Goal: Task Accomplishment & Management: Use online tool/utility

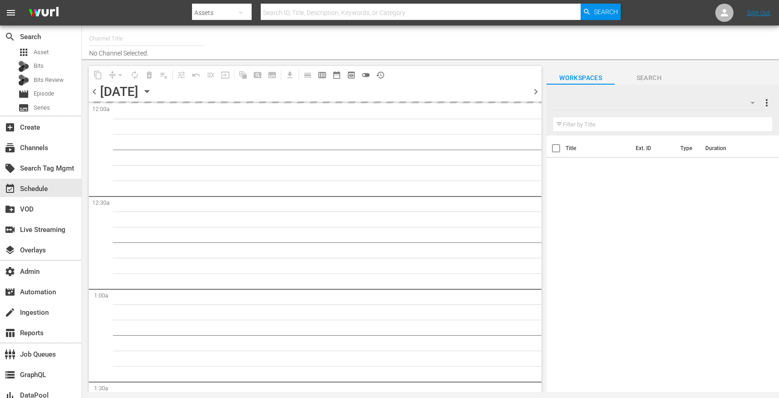
type input "Made It Myself TV (1876)"
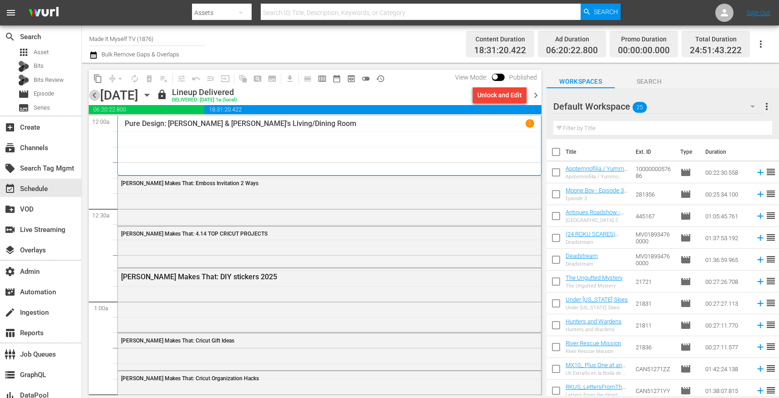
click at [95, 100] on span "chevron_left" at bounding box center [94, 95] width 11 height 11
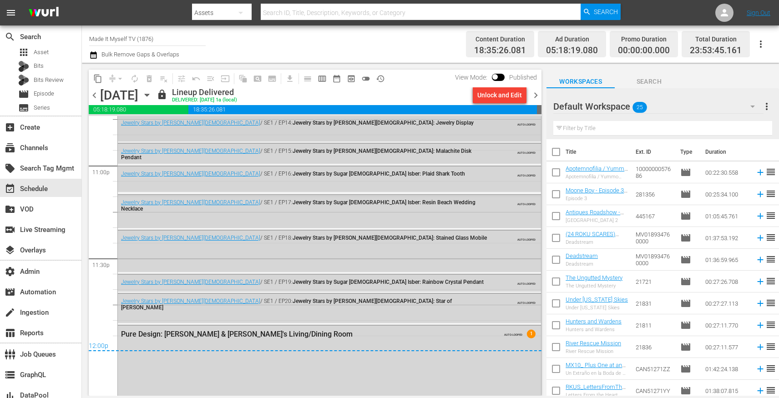
scroll to position [4233, 0]
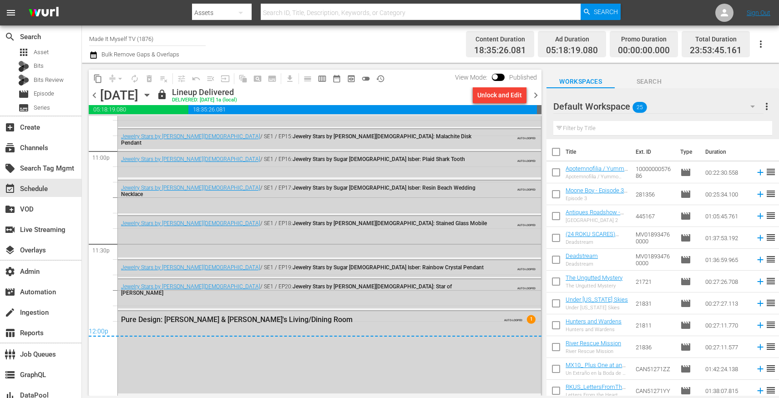
click at [542, 95] on div "content_copy compress arrow_drop_down autorenew_outlined delete_forever_outline…" at bounding box center [313, 229] width 462 height 333
click at [534, 95] on span "chevron_right" at bounding box center [535, 95] width 11 height 11
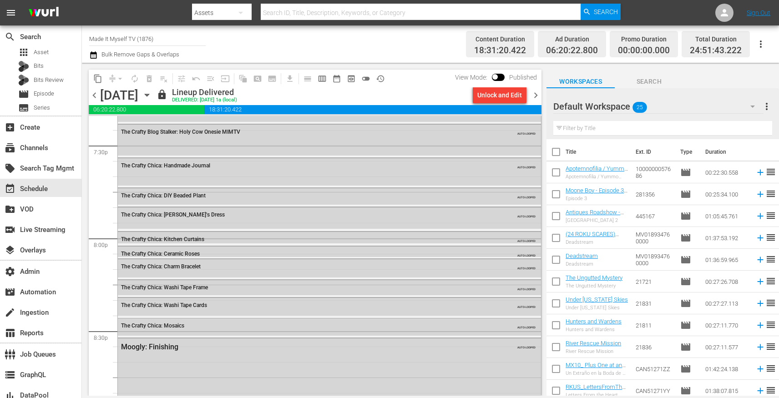
scroll to position [3600, 0]
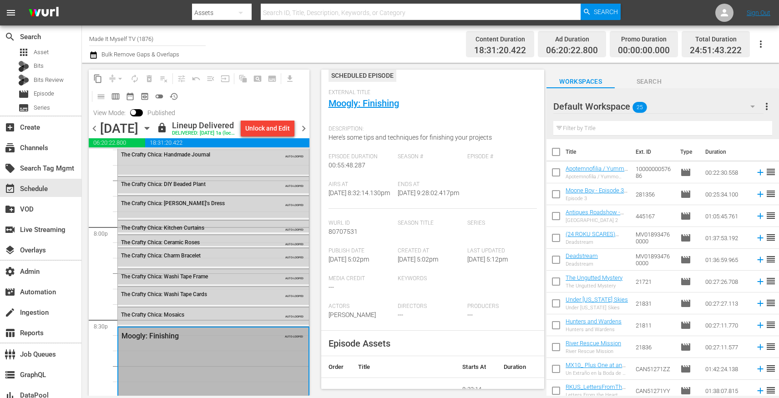
scroll to position [3634, 0]
